Goal: Task Accomplishment & Management: Use online tool/utility

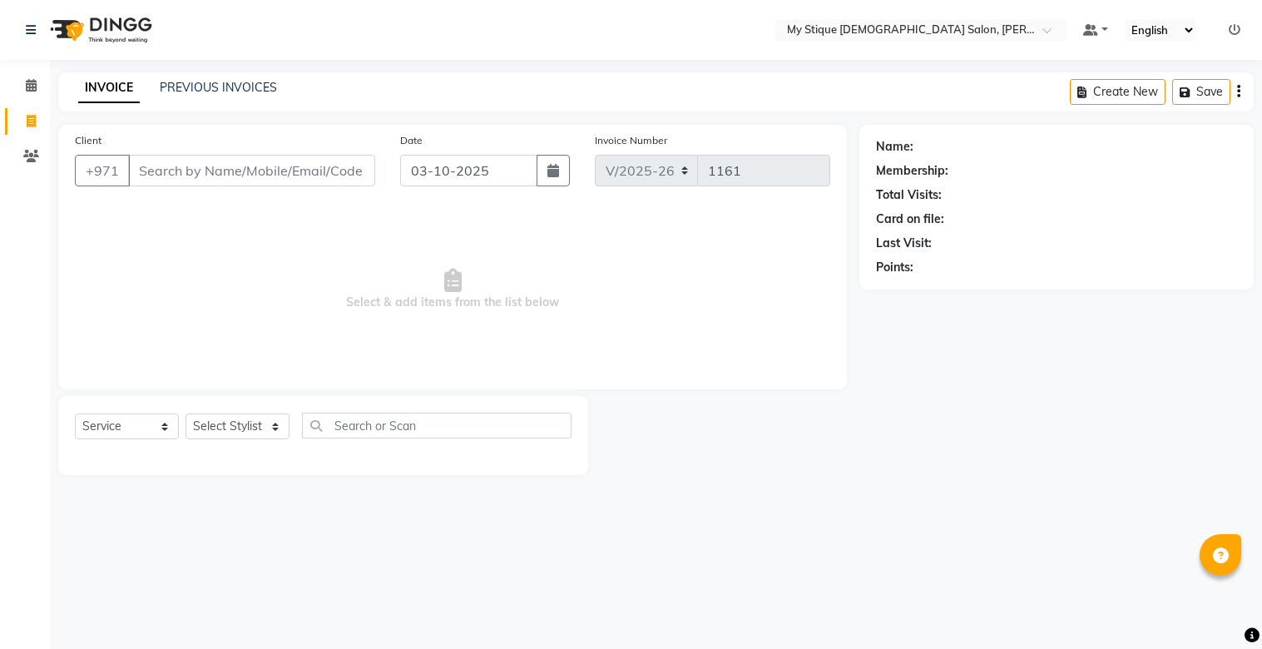
select select "7457"
select select "service"
click at [215, 92] on link "PREVIOUS INVOICES" at bounding box center [218, 87] width 117 height 15
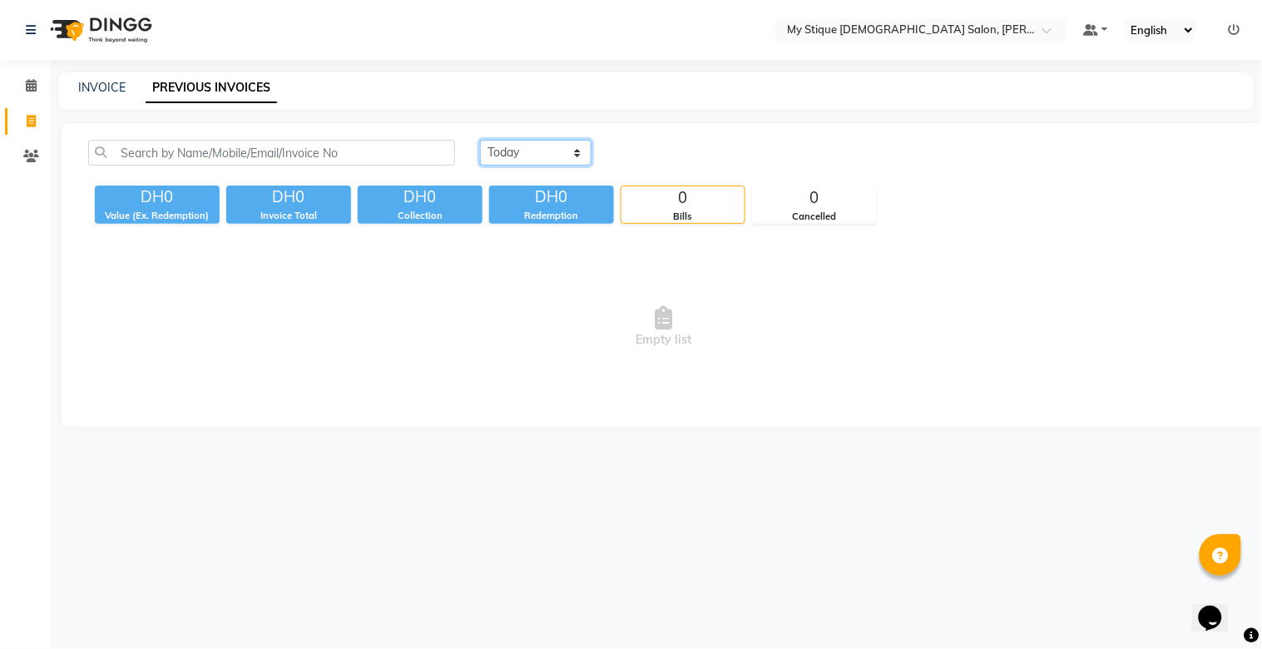
click at [502, 152] on select "[DATE] [DATE] Custom Range" at bounding box center [535, 153] width 111 height 26
select select "[DATE]"
click at [480, 140] on select "[DATE] [DATE] Custom Range" at bounding box center [535, 153] width 111 height 26
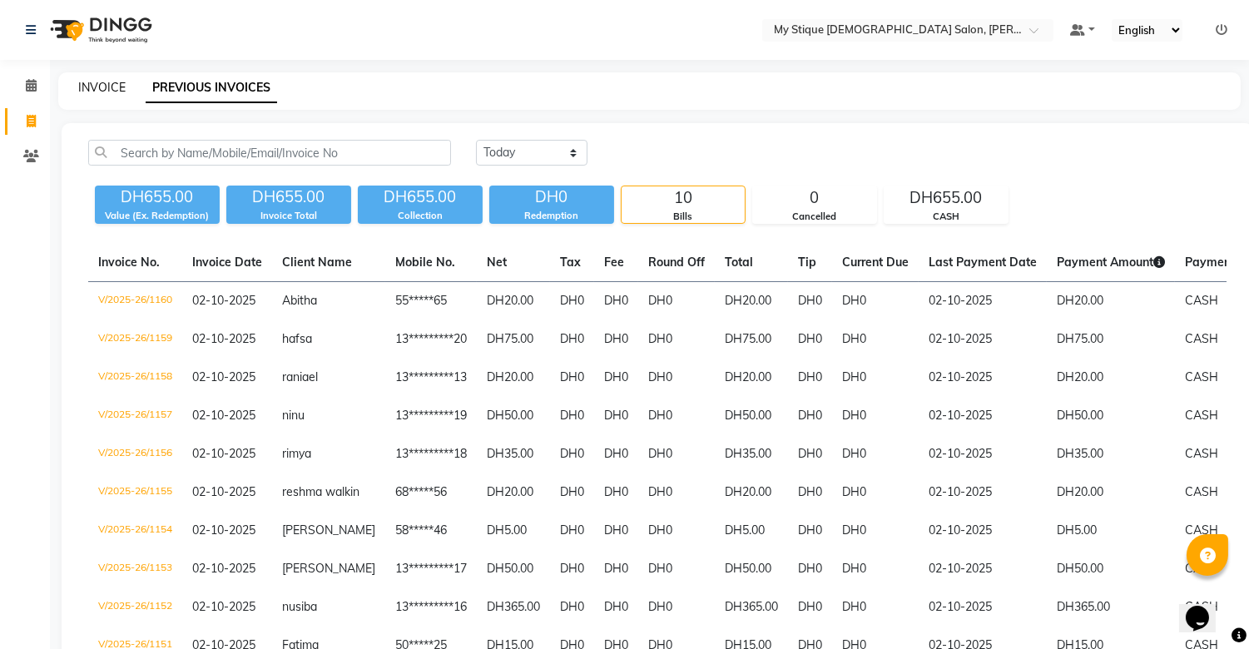
click at [87, 80] on link "INVOICE" at bounding box center [101, 87] width 47 height 15
select select "service"
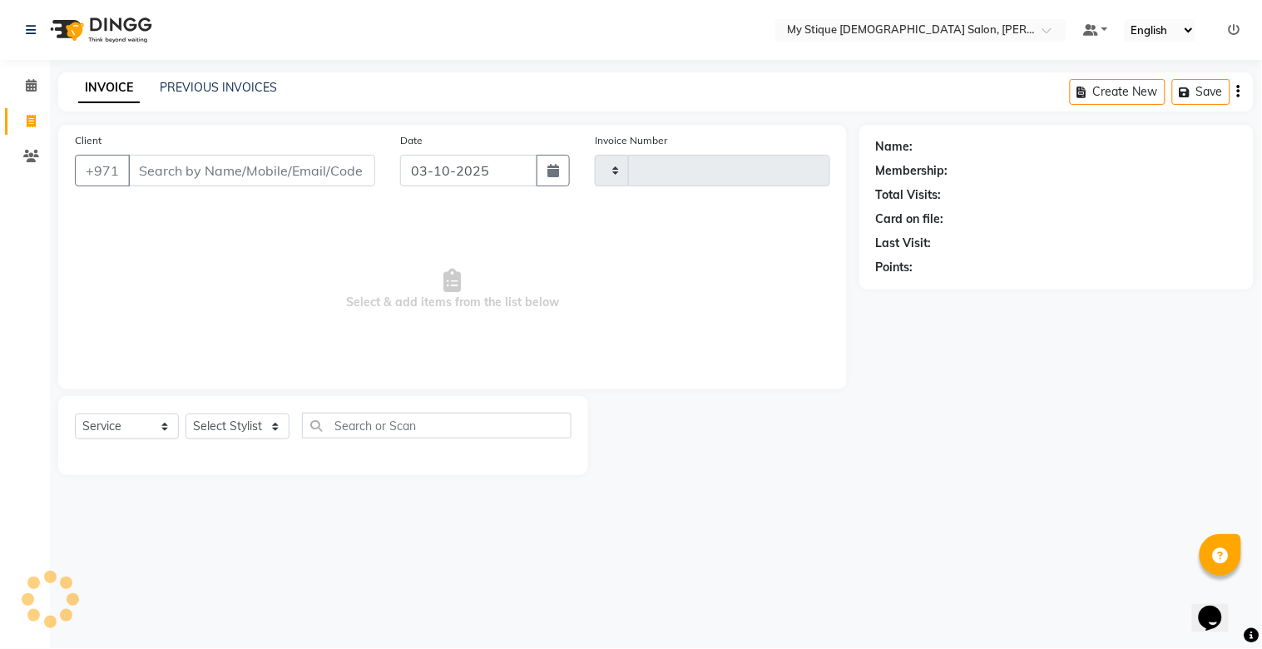
type input "1161"
select select "7457"
